Goal: Task Accomplishment & Management: Use online tool/utility

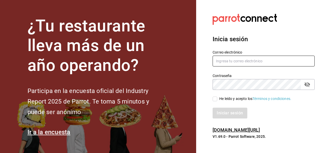
type input "[PERSON_NAME][EMAIL_ADDRESS][PERSON_NAME][DOMAIN_NAME]"
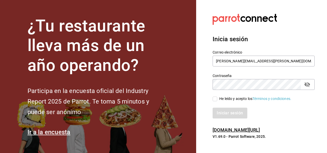
click at [221, 101] on div "He leído y acepto los Términos y condiciones." at bounding box center [255, 98] width 72 height 5
click at [217, 101] on input "He leído y acepto los Términos y condiciones." at bounding box center [215, 98] width 5 height 5
checkbox input "true"
click at [224, 113] on button "Iniciar sesión" at bounding box center [230, 113] width 35 height 11
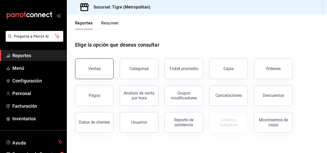
click at [97, 73] on button "Ventas" at bounding box center [94, 68] width 39 height 21
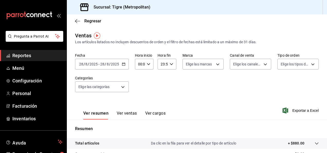
click at [124, 66] on div "[DATE] [DATE] - [DATE] [DATE]" at bounding box center [102, 64] width 54 height 11
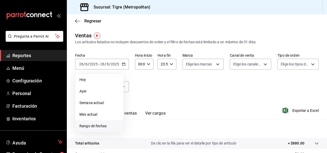
click at [89, 128] on span "Rango de fechas" at bounding box center [99, 125] width 40 height 5
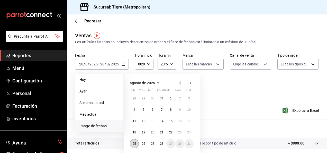
click at [135, 145] on abbr "25" at bounding box center [134, 144] width 3 height 4
click at [164, 143] on button "28" at bounding box center [161, 143] width 9 height 9
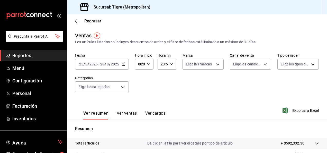
click at [122, 67] on div "[DATE] [DATE] - [DATE] [DATE]" at bounding box center [102, 64] width 54 height 11
drag, startPoint x: 275, startPoint y: 117, endPoint x: 239, endPoint y: 109, distance: 37.4
click at [239, 109] on div "Ver resumen Ver ventas Ver cargos Exportar a Excel" at bounding box center [197, 108] width 260 height 21
click at [152, 66] on div "00:00 Hora inicio" at bounding box center [144, 64] width 19 height 11
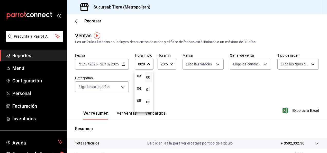
click at [139, 99] on span "05" at bounding box center [139, 101] width 1 height 4
type input "05:00"
click at [172, 64] on div at bounding box center [163, 76] width 327 height 153
click at [172, 64] on div "23:59 Hora fin" at bounding box center [167, 64] width 19 height 11
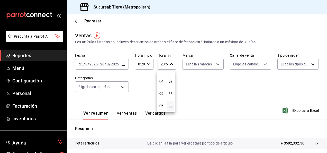
scroll to position [45, 0]
click at [163, 84] on button "04" at bounding box center [161, 81] width 7 height 10
type input "04:59"
click at [210, 93] on div at bounding box center [163, 76] width 327 height 153
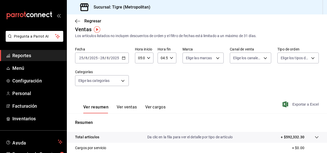
click at [284, 102] on span "Exportar a Excel" at bounding box center [301, 104] width 35 height 6
